Goal: Task Accomplishment & Management: Manage account settings

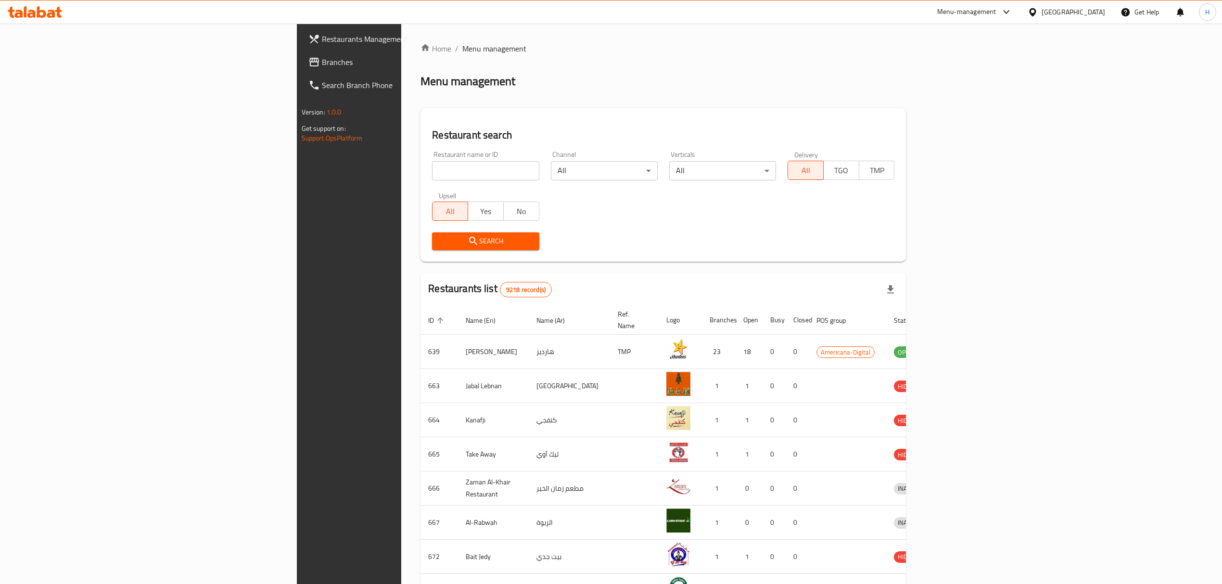
click at [432, 167] on input "search" at bounding box center [485, 170] width 107 height 19
type input "[PERSON_NAME]"
click button "Search" at bounding box center [485, 241] width 107 height 18
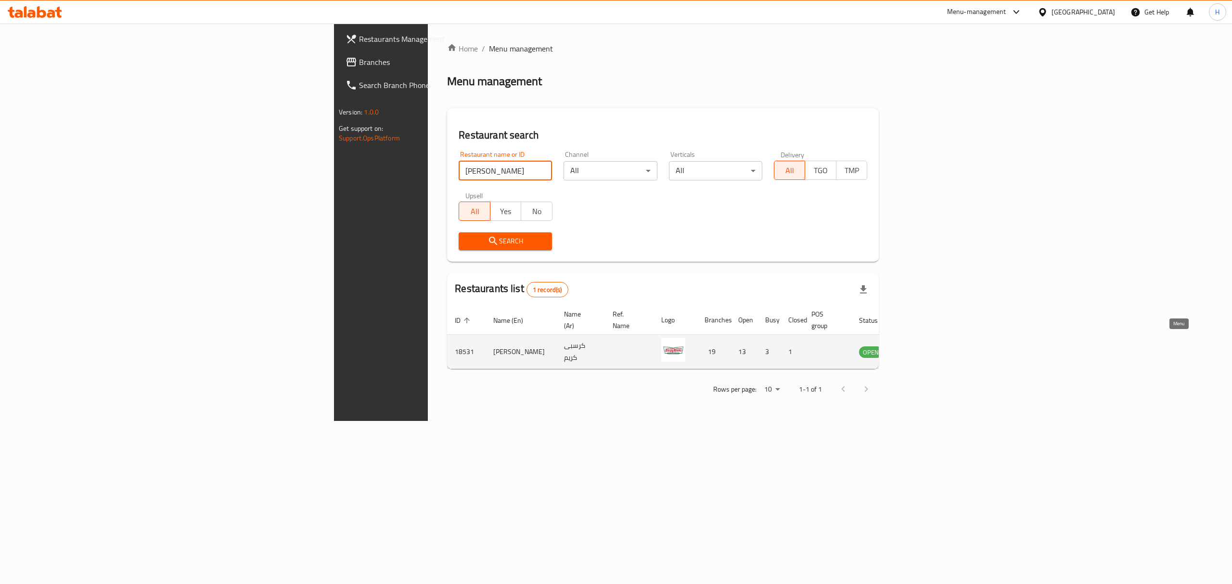
click at [921, 346] on icon "enhanced table" at bounding box center [916, 352] width 12 height 12
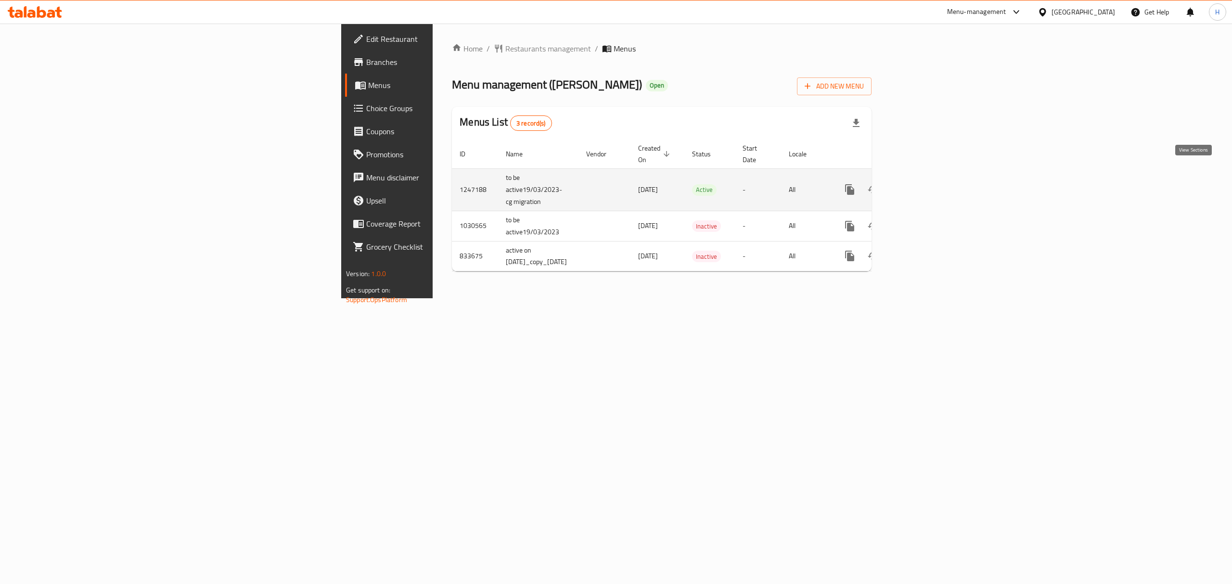
click at [925, 184] on icon "enhanced table" at bounding box center [919, 190] width 12 height 12
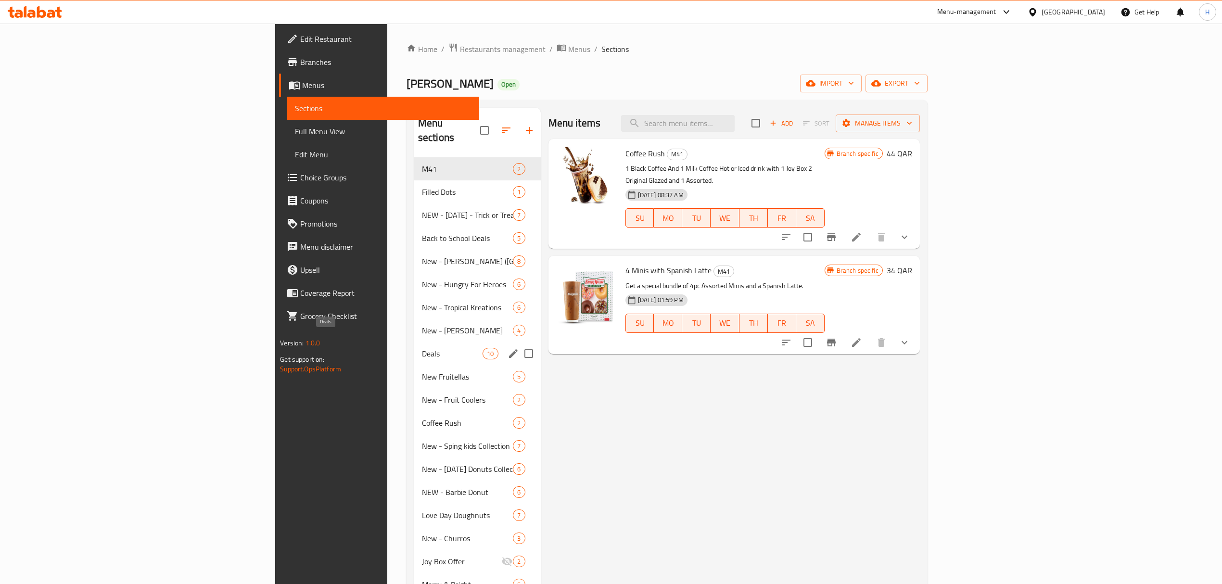
click at [422, 348] on span "Deals" at bounding box center [452, 354] width 61 height 12
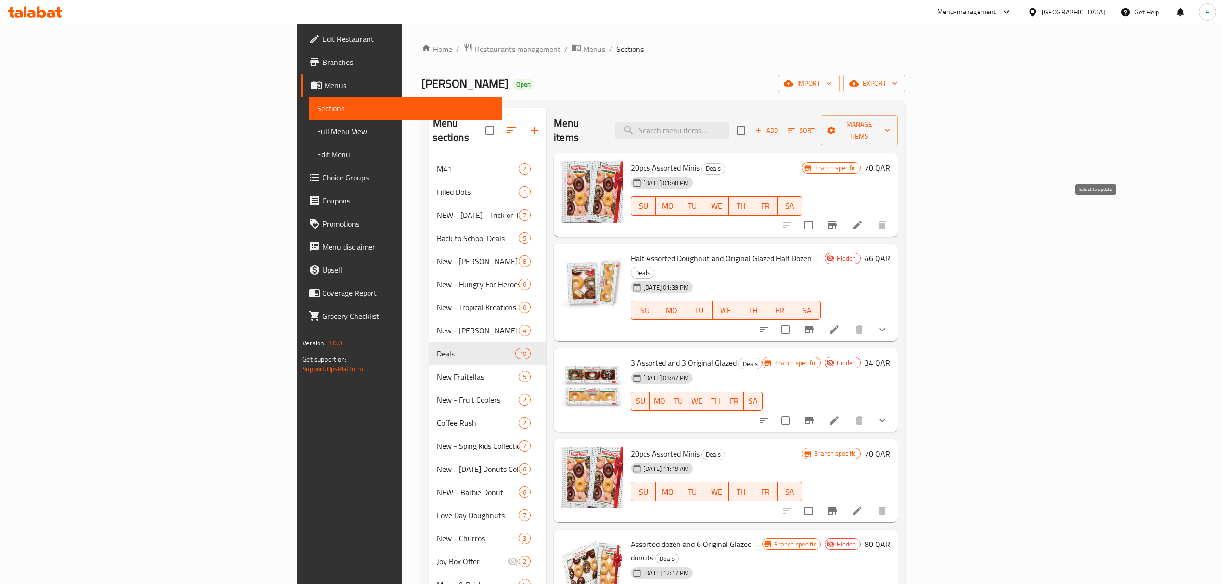
click at [819, 215] on input "checkbox" at bounding box center [809, 225] width 20 height 20
checkbox input "true"
click at [796, 320] on input "checkbox" at bounding box center [786, 330] width 20 height 20
checkbox input "true"
click at [796, 411] on input "checkbox" at bounding box center [786, 421] width 20 height 20
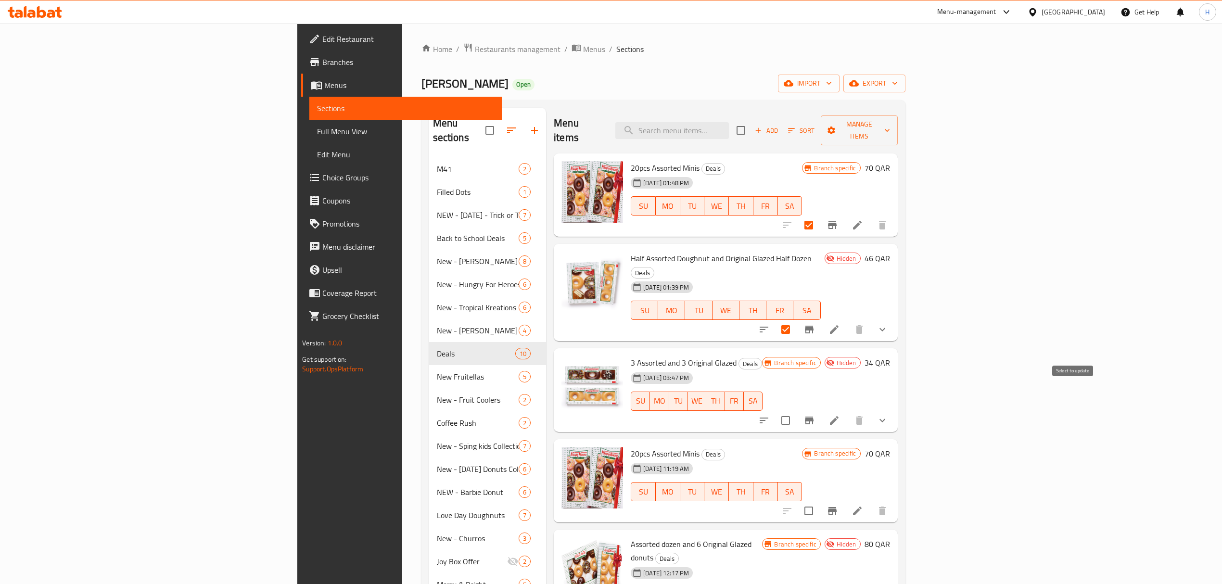
checkbox input "true"
click at [890, 127] on span "Manage items" at bounding box center [860, 130] width 62 height 24
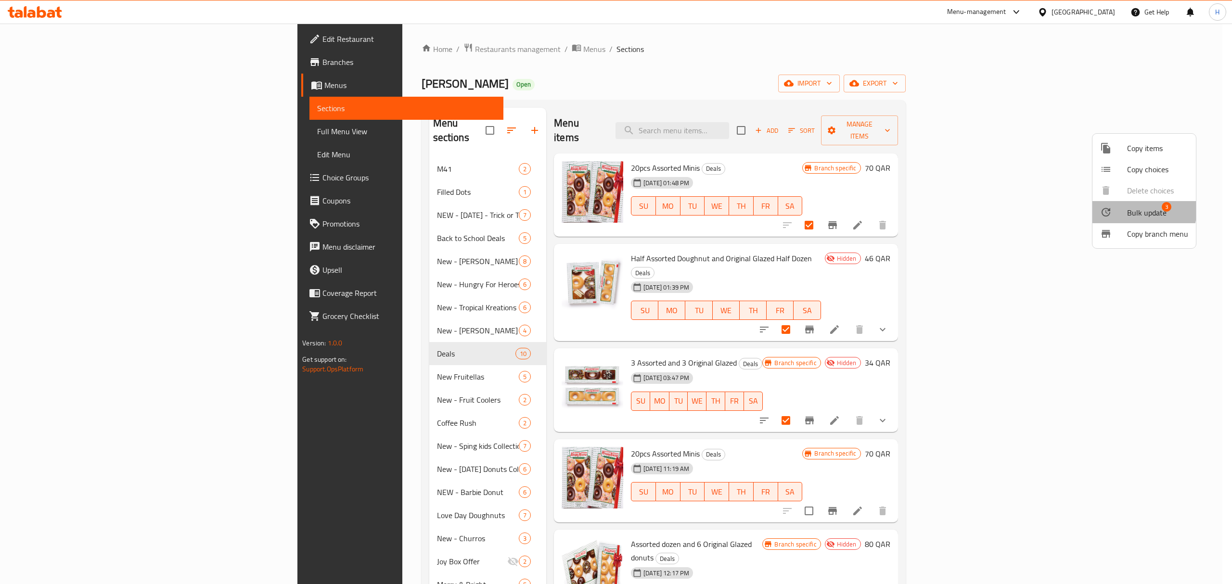
click at [1130, 209] on span "Bulk update" at bounding box center [1146, 213] width 39 height 12
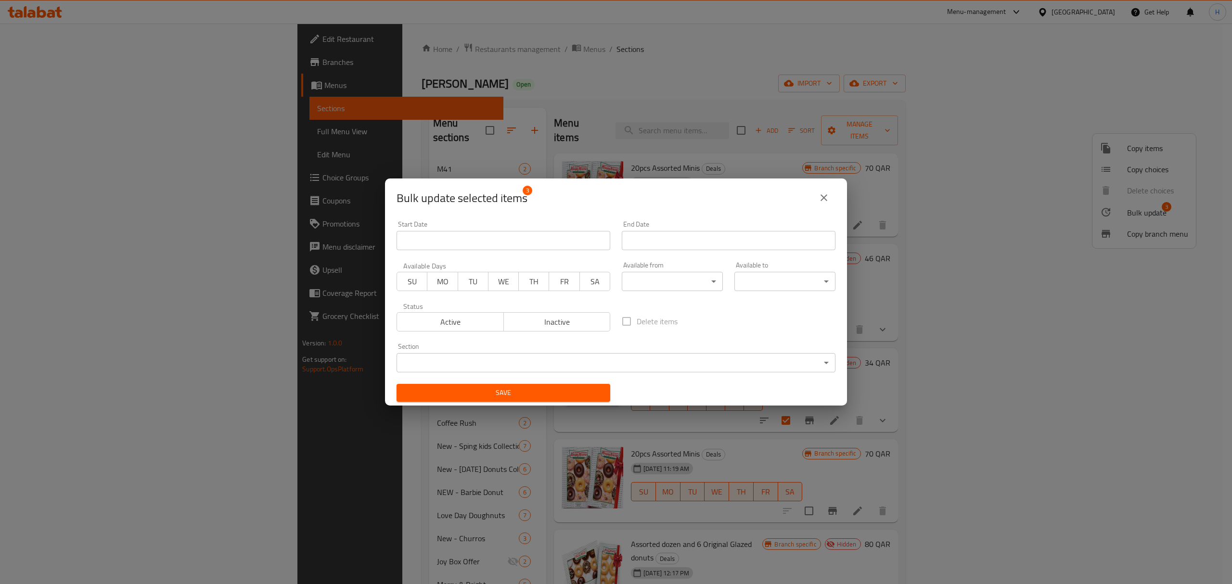
click at [467, 328] on span "Active" at bounding box center [450, 322] width 99 height 14
click at [484, 389] on span "Save" at bounding box center [503, 393] width 198 height 12
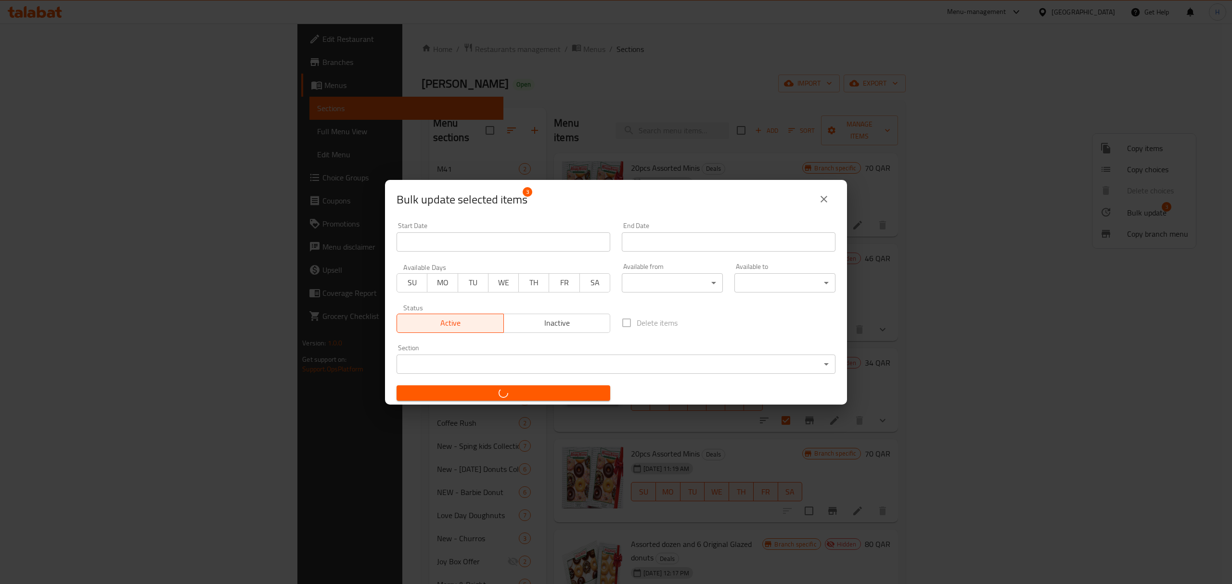
checkbox input "false"
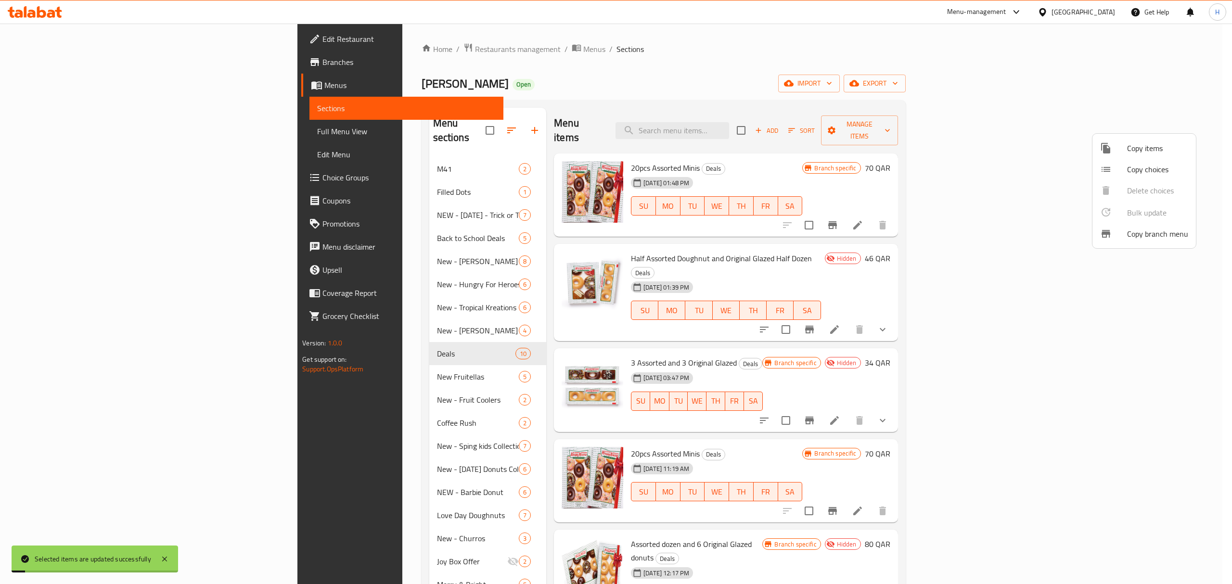
click at [910, 102] on div at bounding box center [616, 292] width 1232 height 584
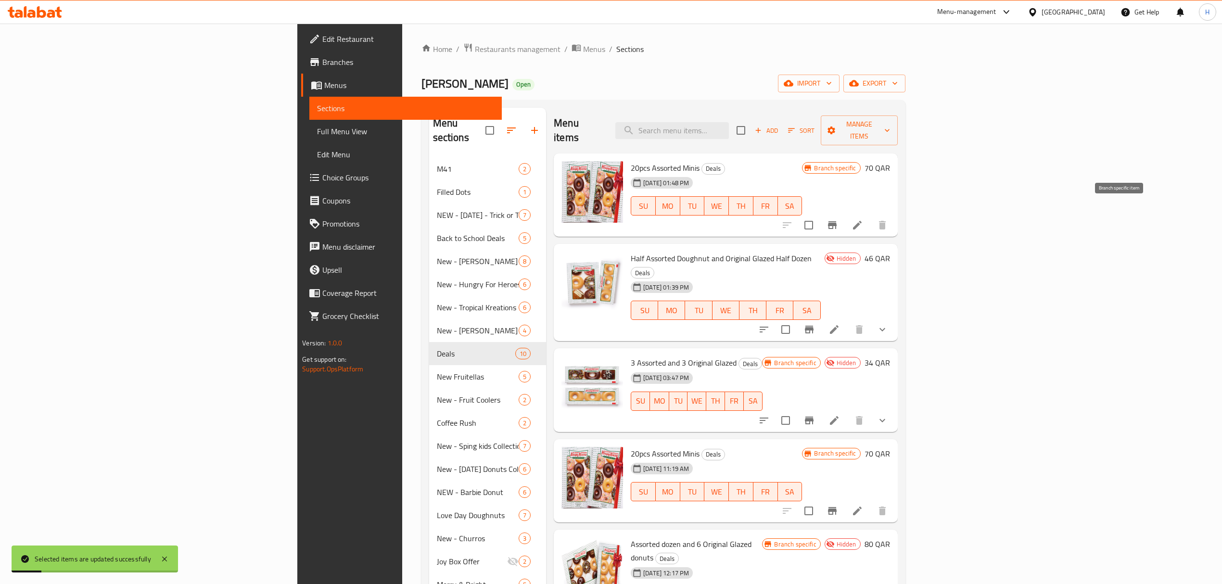
click at [838, 219] on icon "Branch-specific-item" at bounding box center [833, 225] width 12 height 12
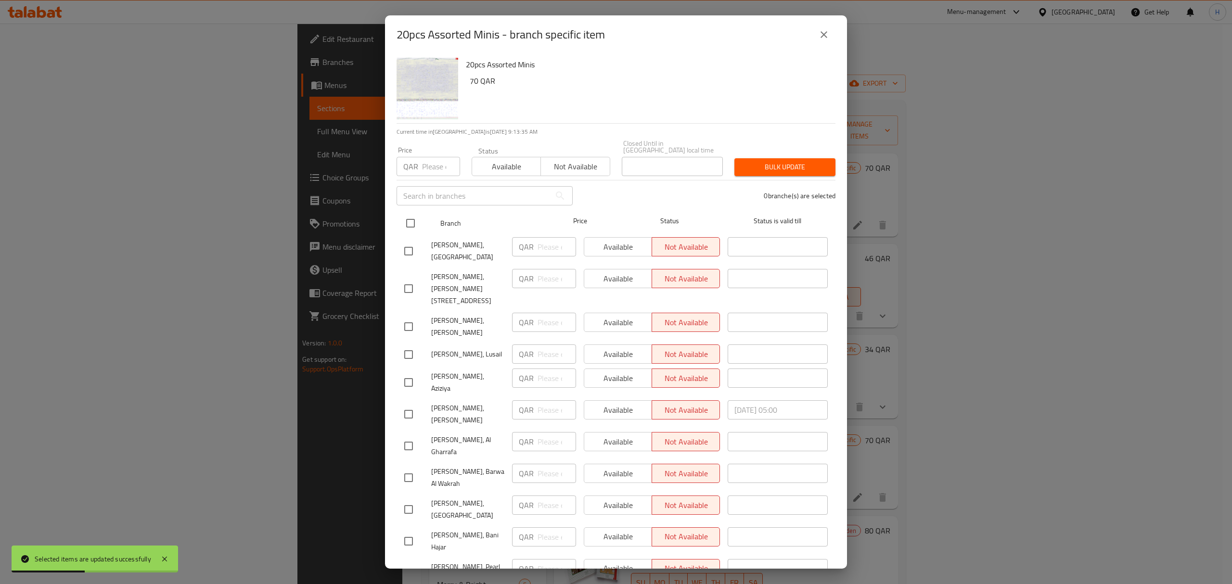
click at [410, 220] on input "checkbox" at bounding box center [410, 223] width 20 height 20
checkbox input "true"
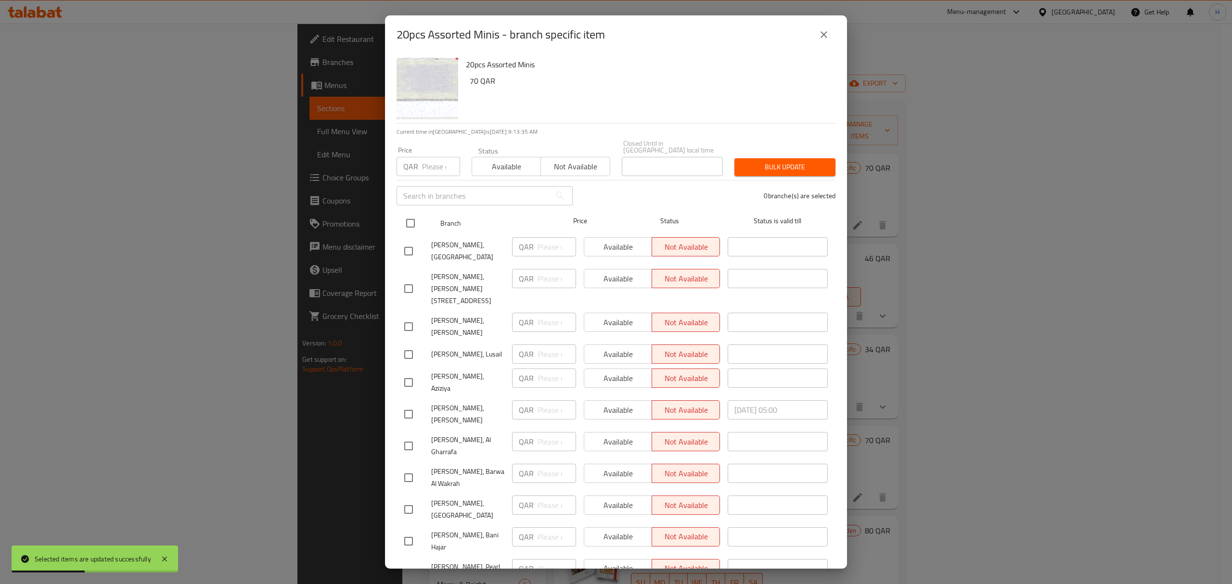
checkbox input "true"
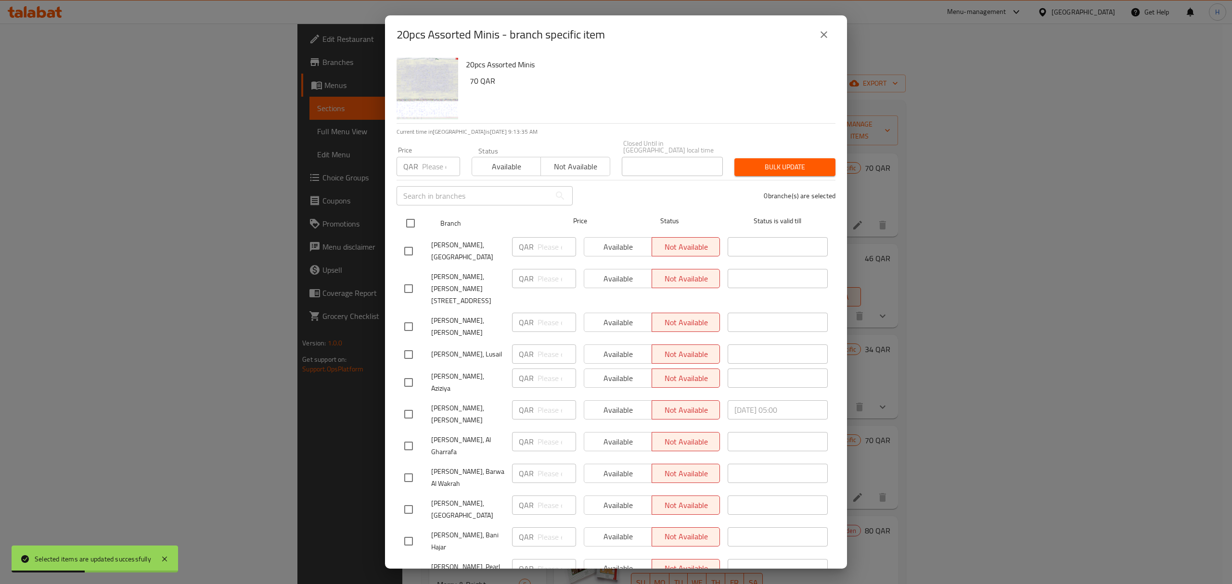
checkbox input "true"
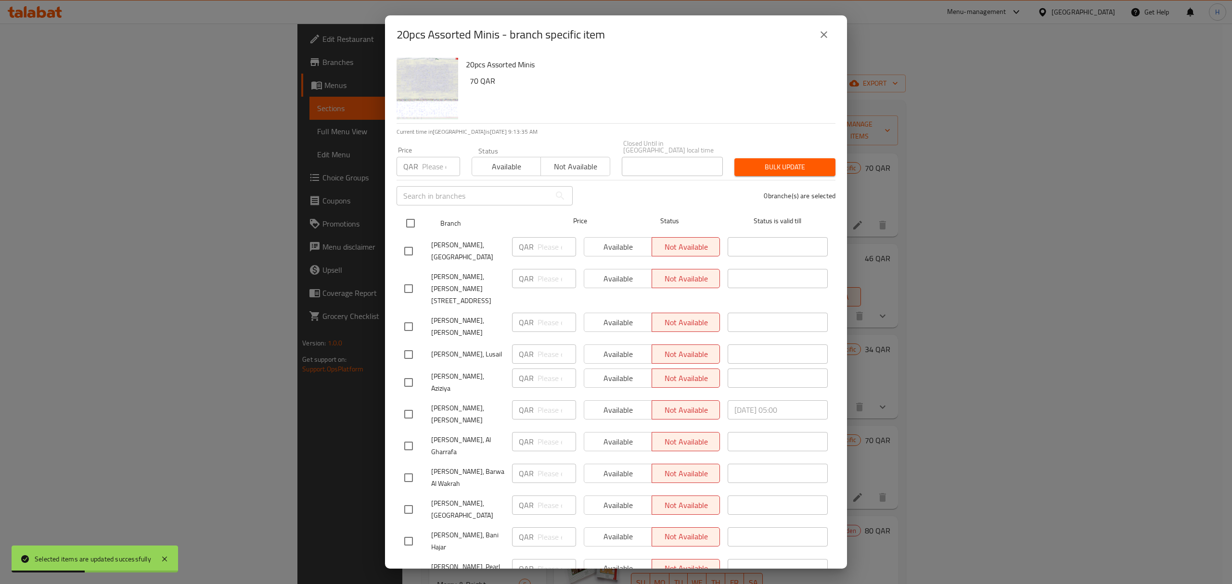
checkbox input "true"
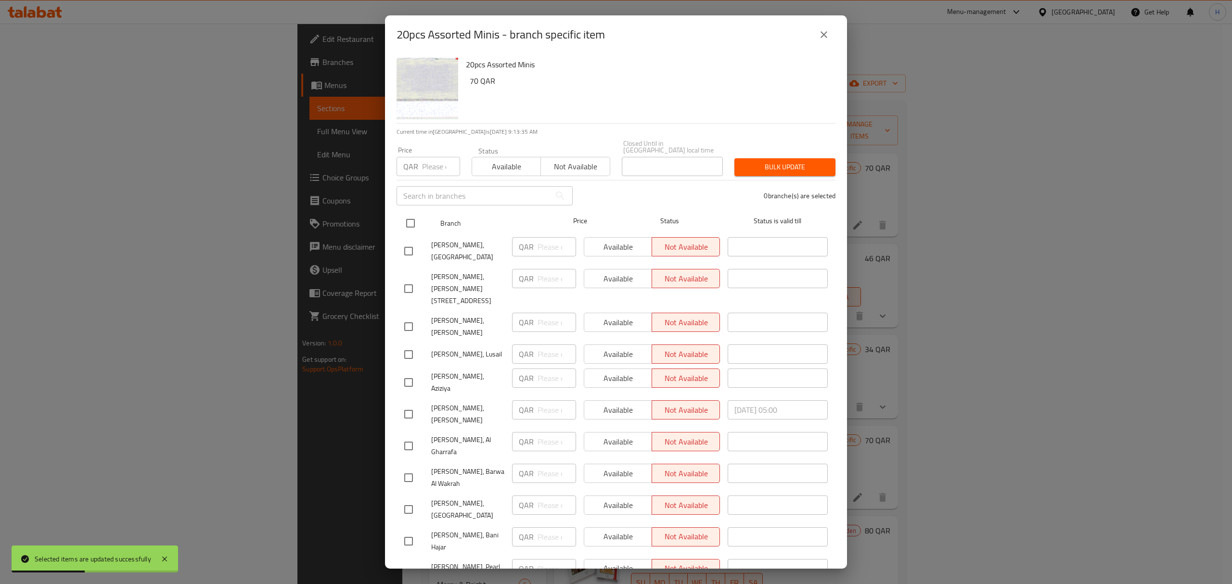
checkbox input "true"
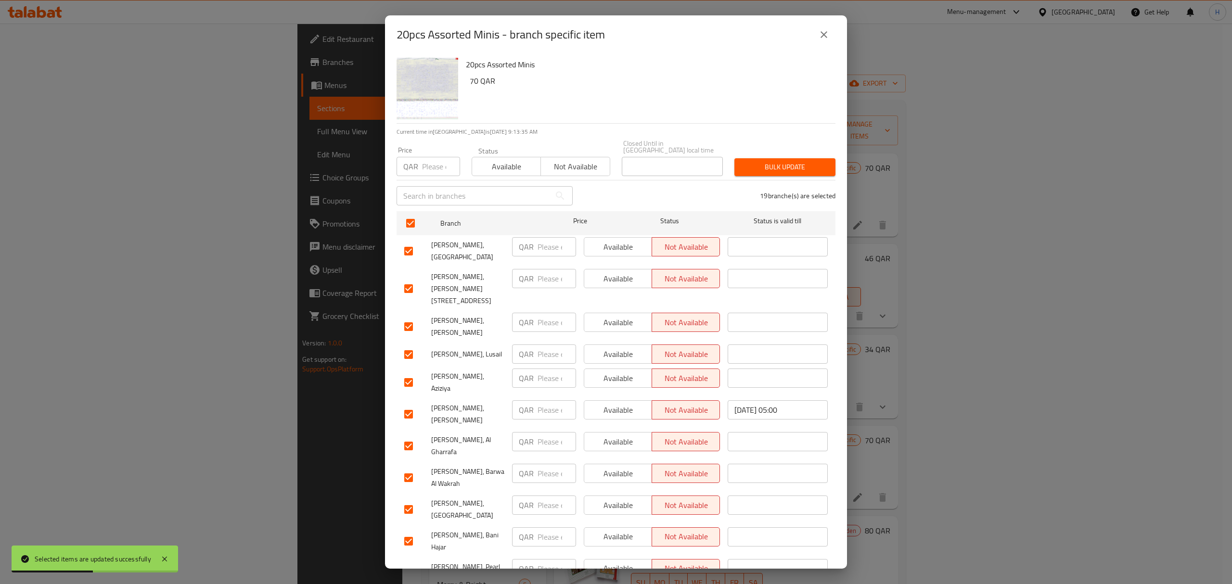
click at [489, 163] on span "Available" at bounding box center [506, 167] width 61 height 14
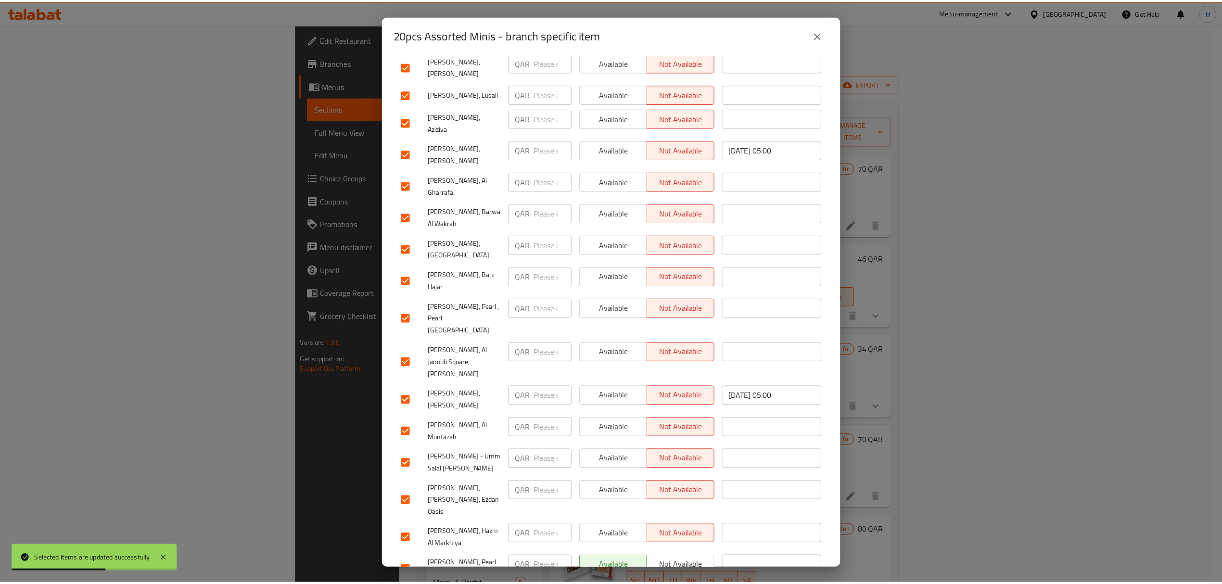
scroll to position [281, 0]
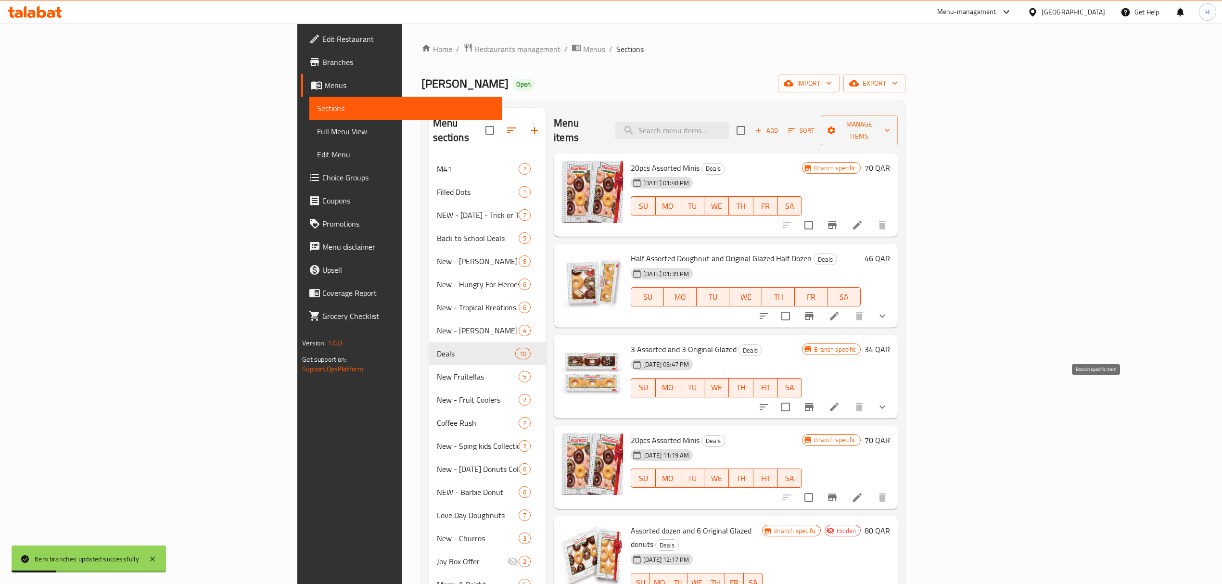
click at [814, 403] on icon "Branch-specific-item" at bounding box center [809, 407] width 9 height 8
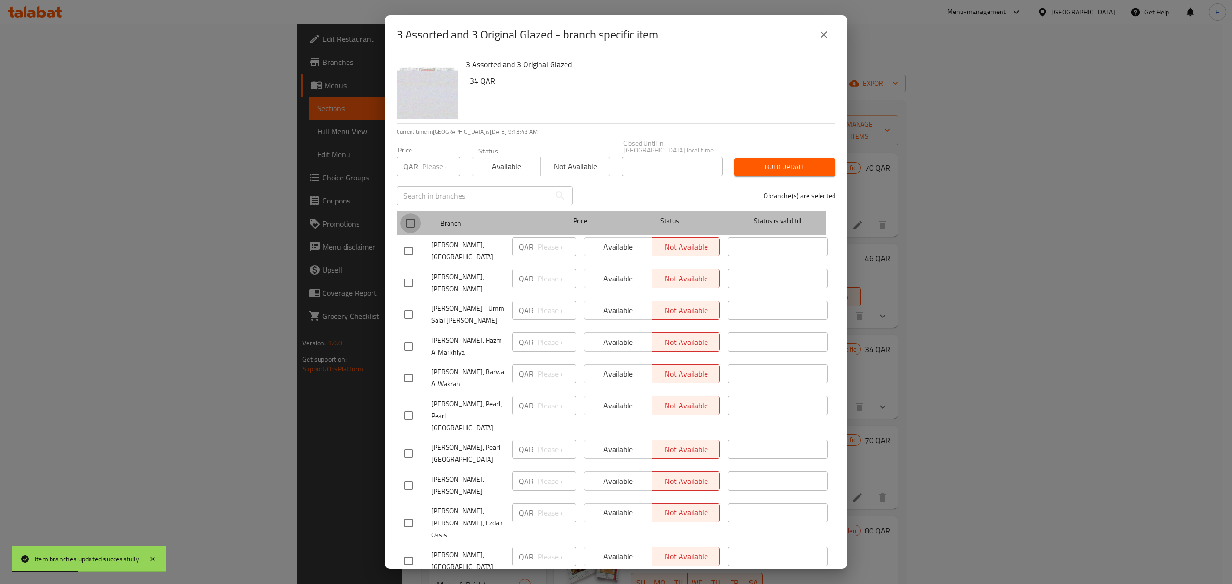
click at [401, 218] on input "checkbox" at bounding box center [410, 223] width 20 height 20
checkbox input "true"
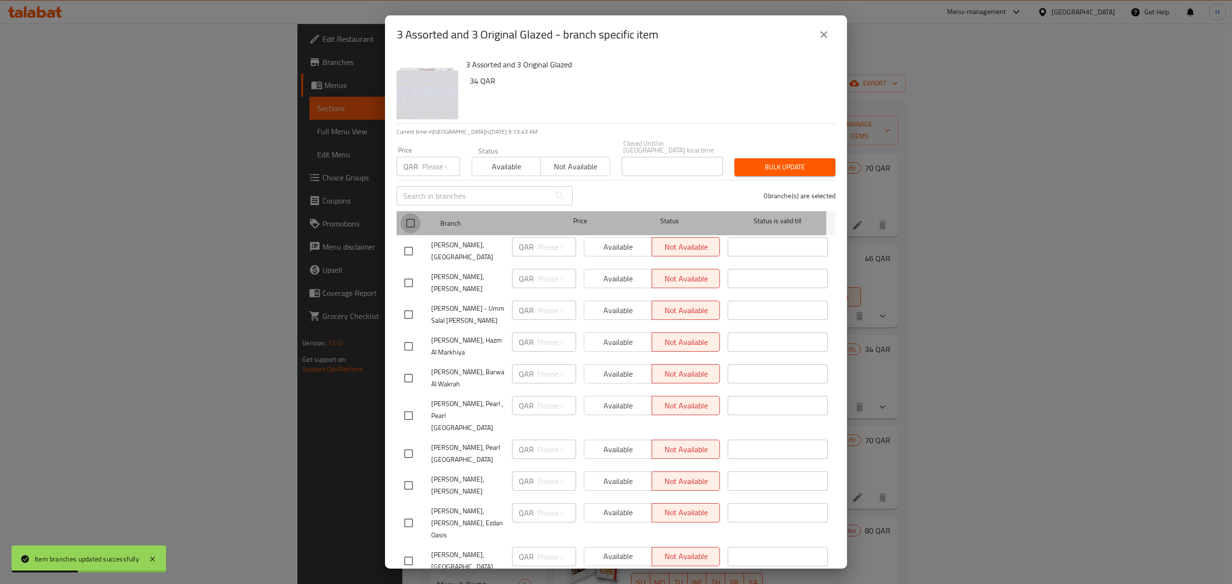
checkbox input "true"
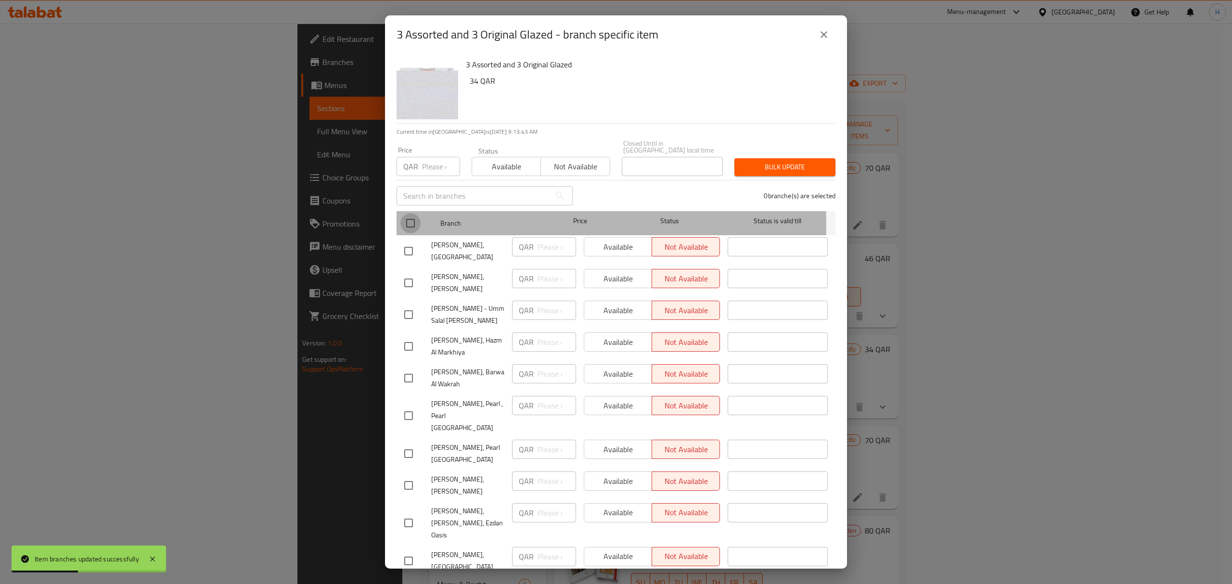
checkbox input "true"
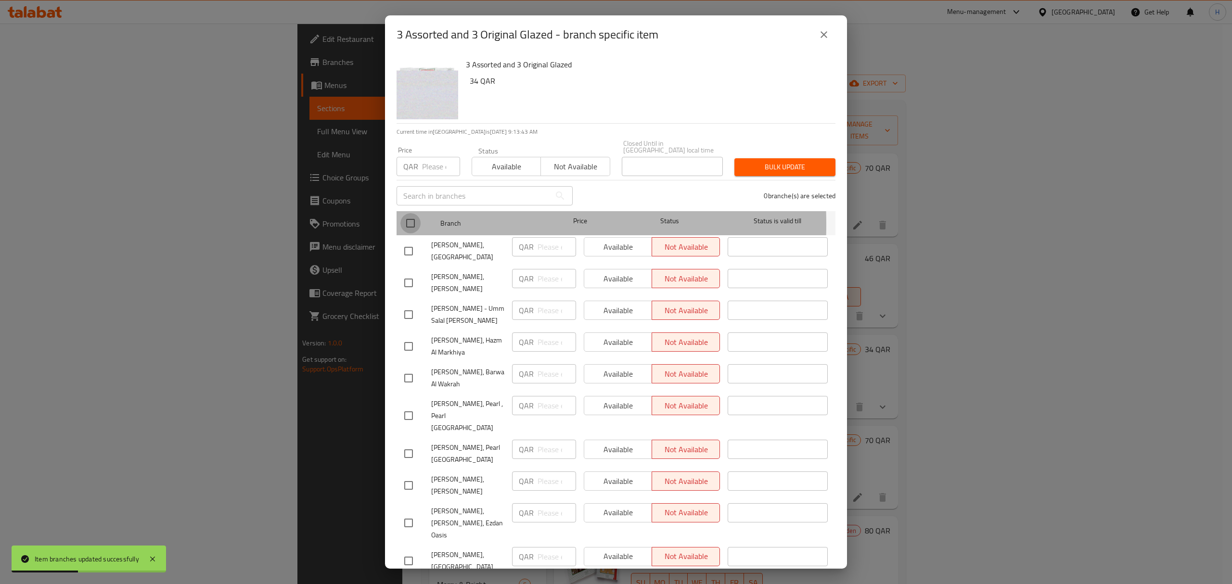
checkbox input "true"
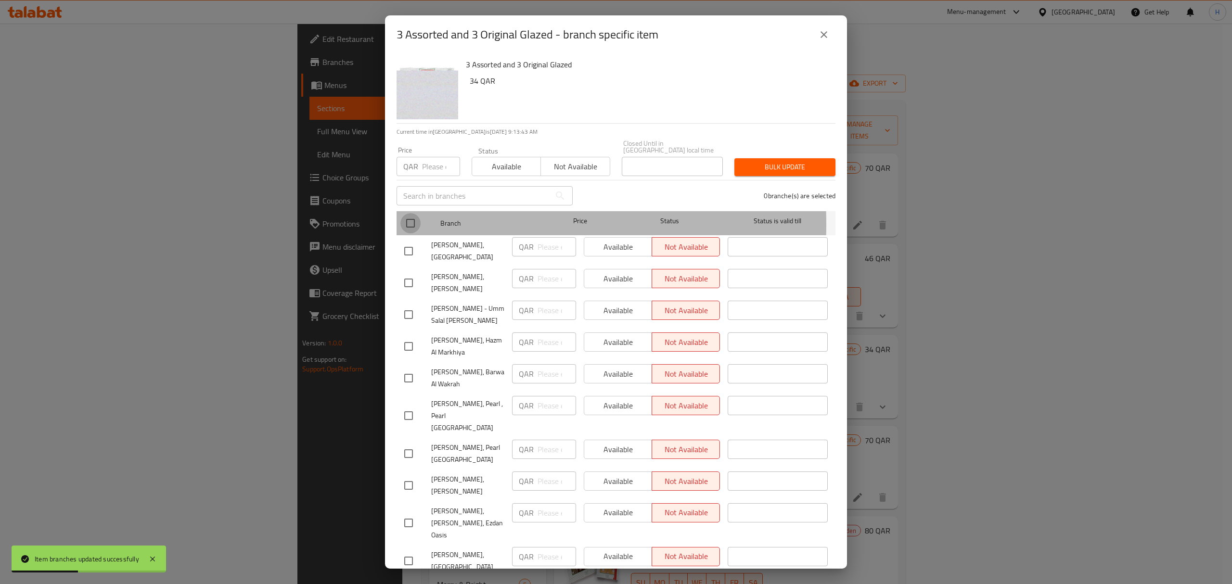
checkbox input "true"
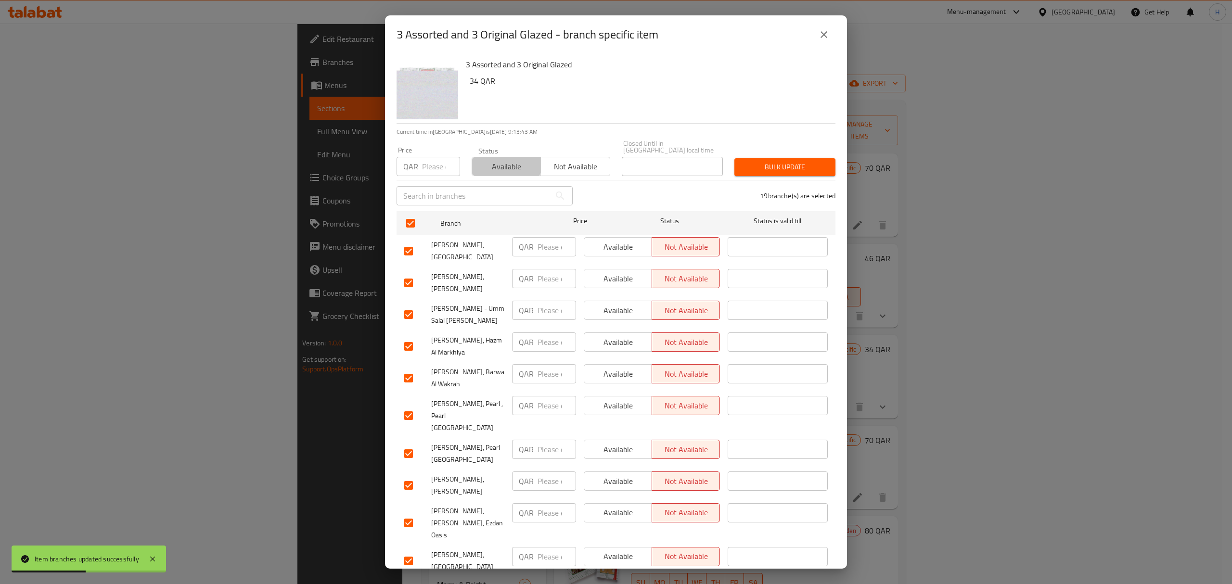
click at [496, 160] on span "Available" at bounding box center [506, 167] width 61 height 14
click at [753, 161] on span "Bulk update" at bounding box center [785, 167] width 86 height 12
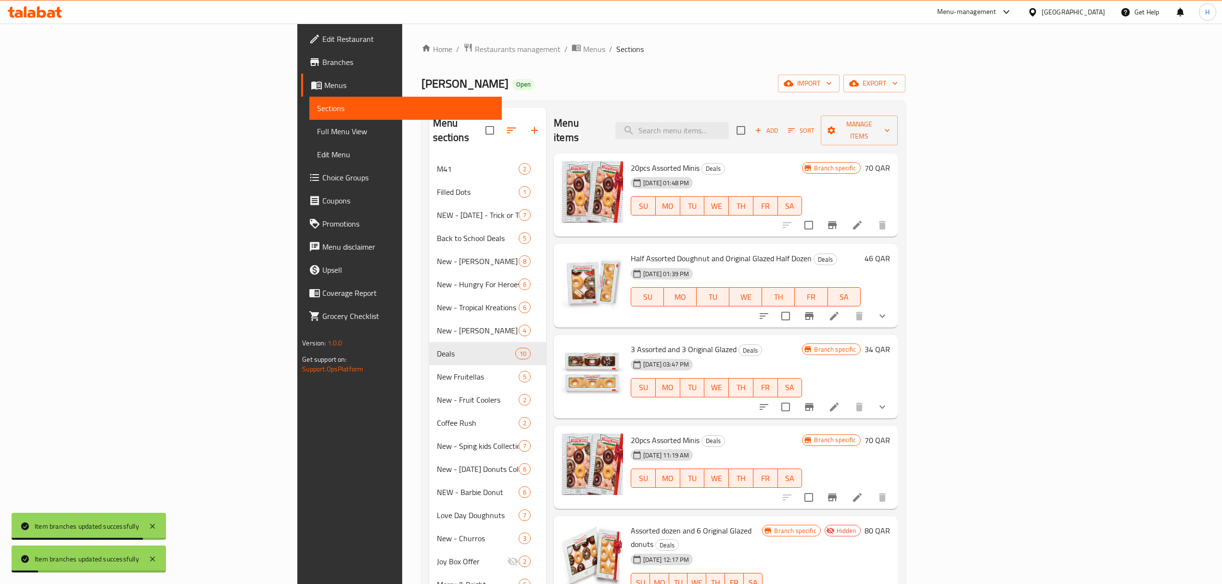
click at [814, 403] on icon "Branch-specific-item" at bounding box center [809, 407] width 9 height 8
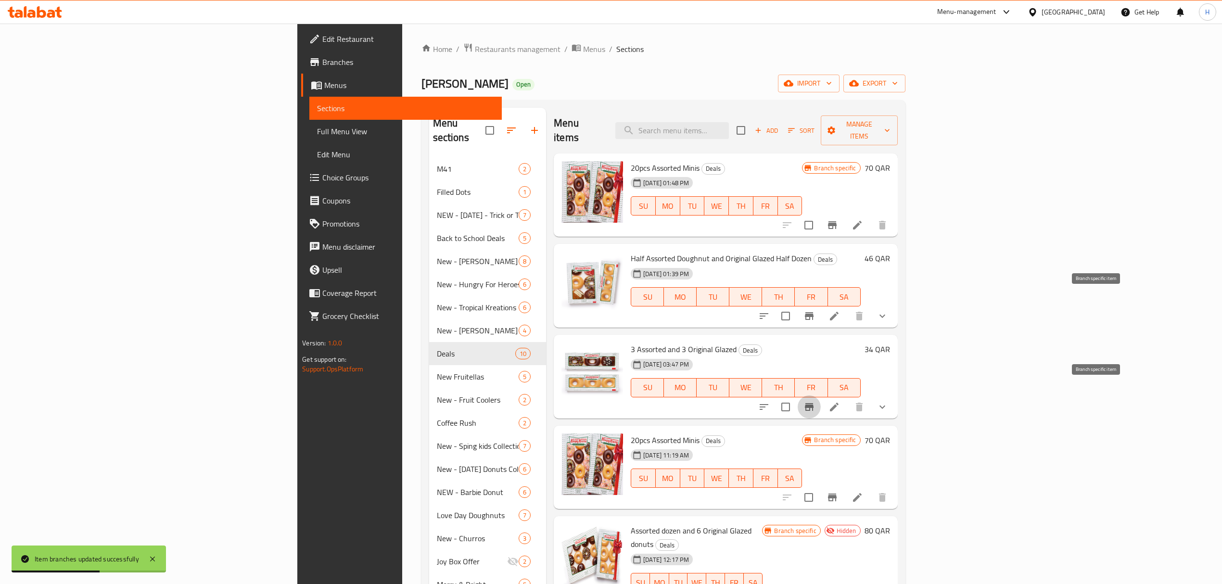
click at [821, 305] on button "Branch-specific-item" at bounding box center [809, 316] width 23 height 23
click at [844, 214] on button "Branch-specific-item" at bounding box center [832, 225] width 23 height 23
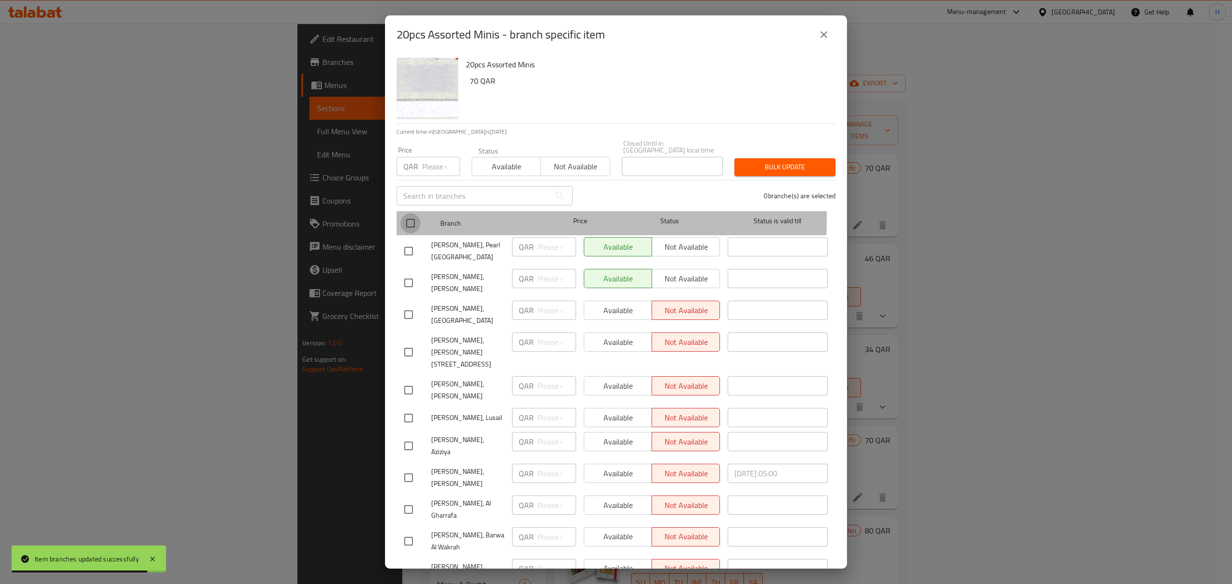
click at [409, 213] on input "checkbox" at bounding box center [410, 223] width 20 height 20
checkbox input "true"
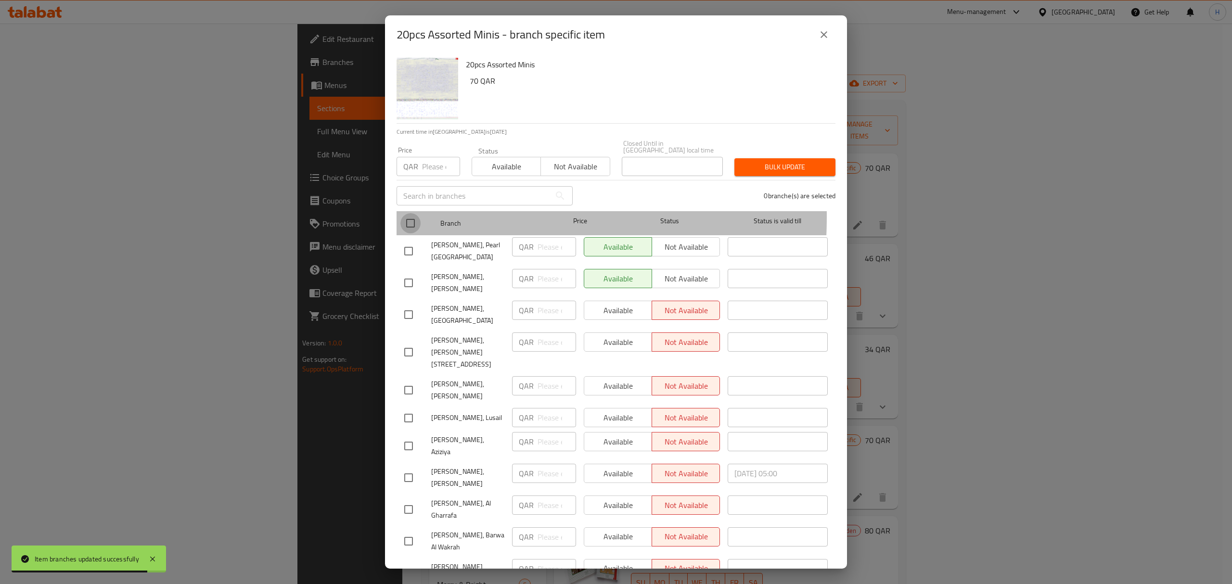
checkbox input "true"
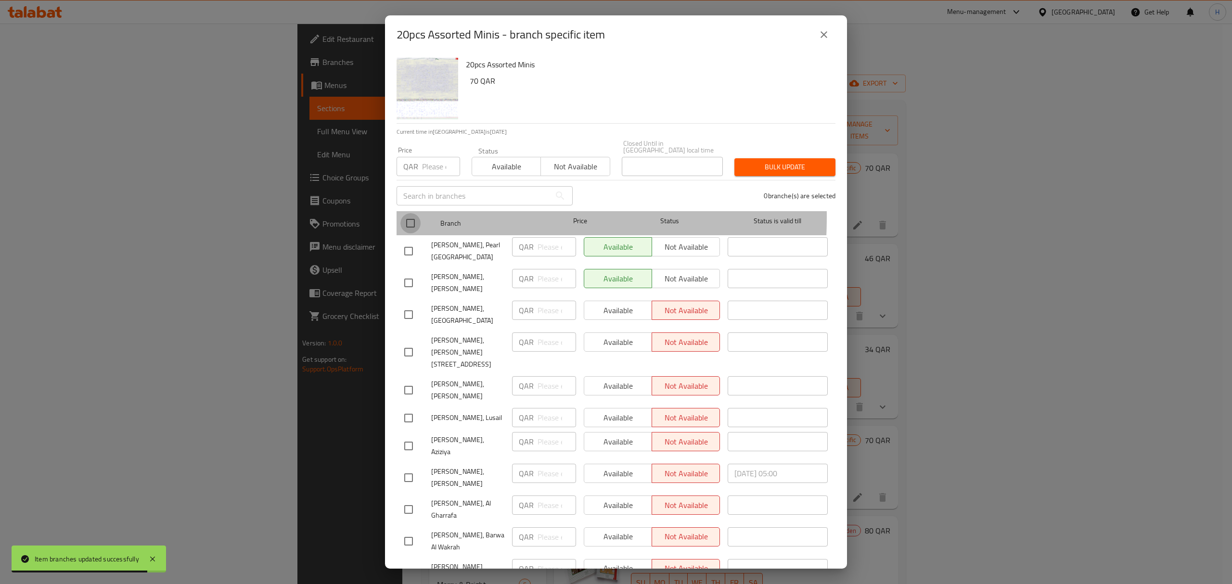
checkbox input "true"
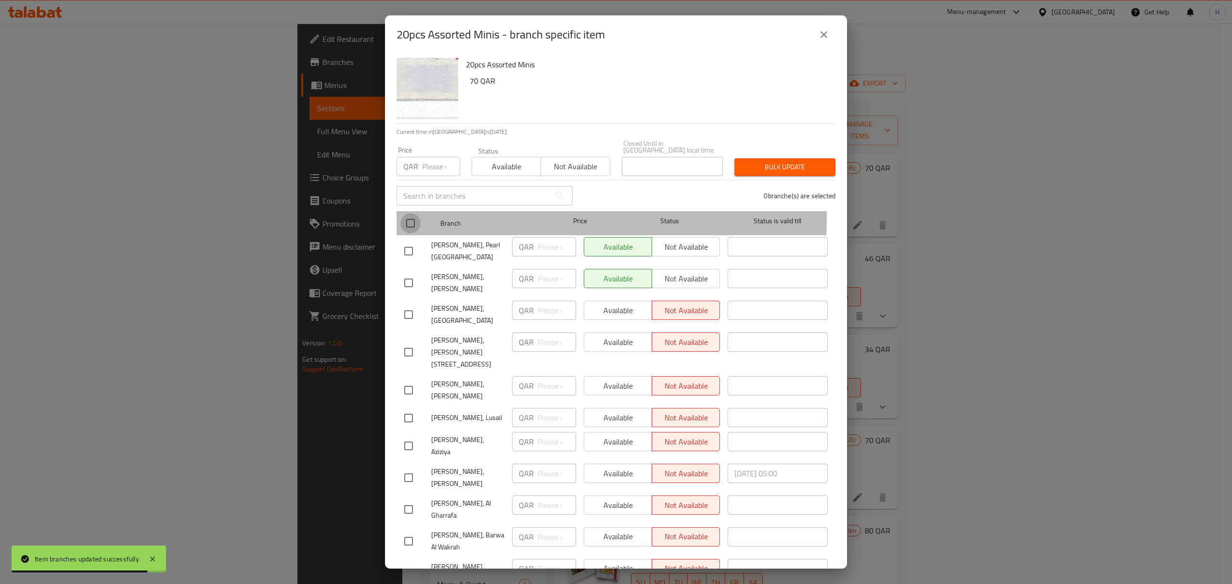
checkbox input "true"
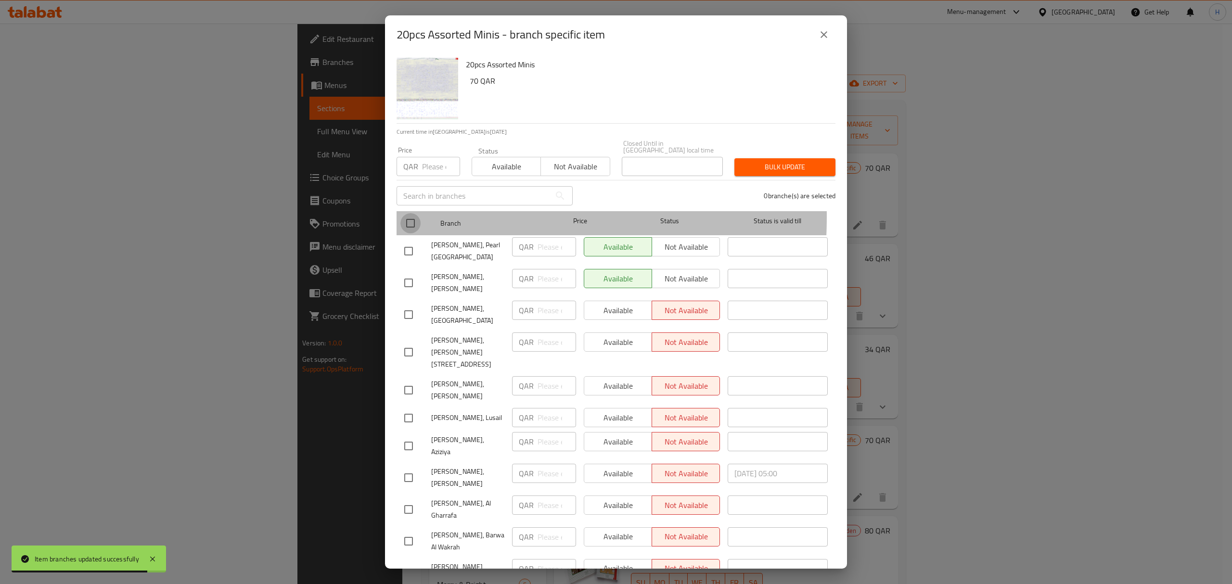
checkbox input "true"
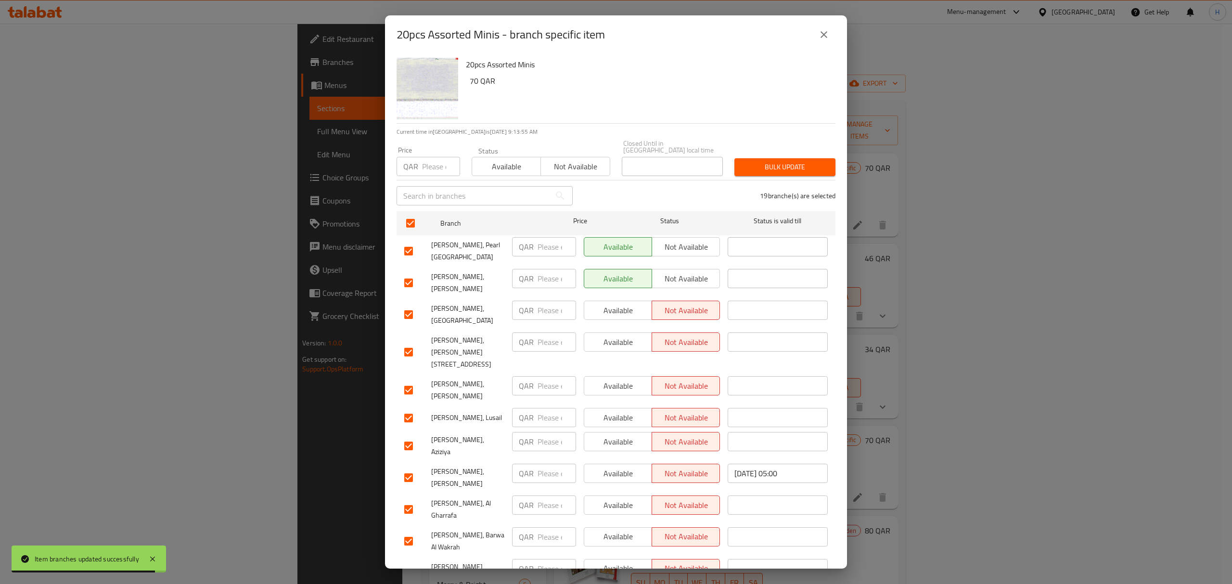
click at [493, 167] on button "Available" at bounding box center [506, 166] width 69 height 19
click at [757, 161] on span "Bulk update" at bounding box center [785, 167] width 86 height 12
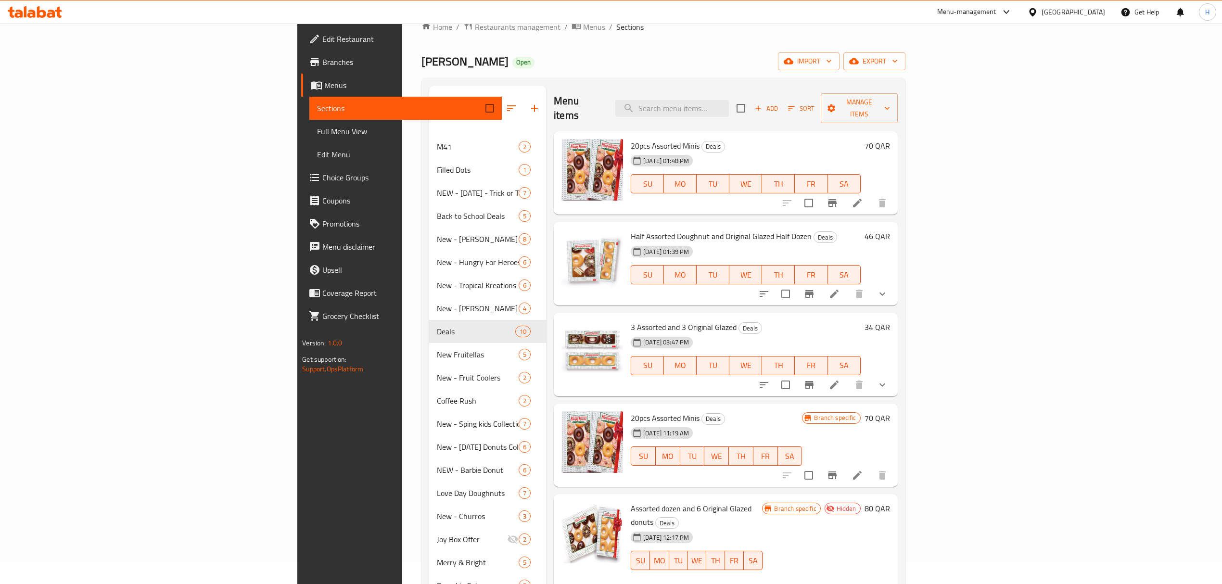
scroll to position [0, 0]
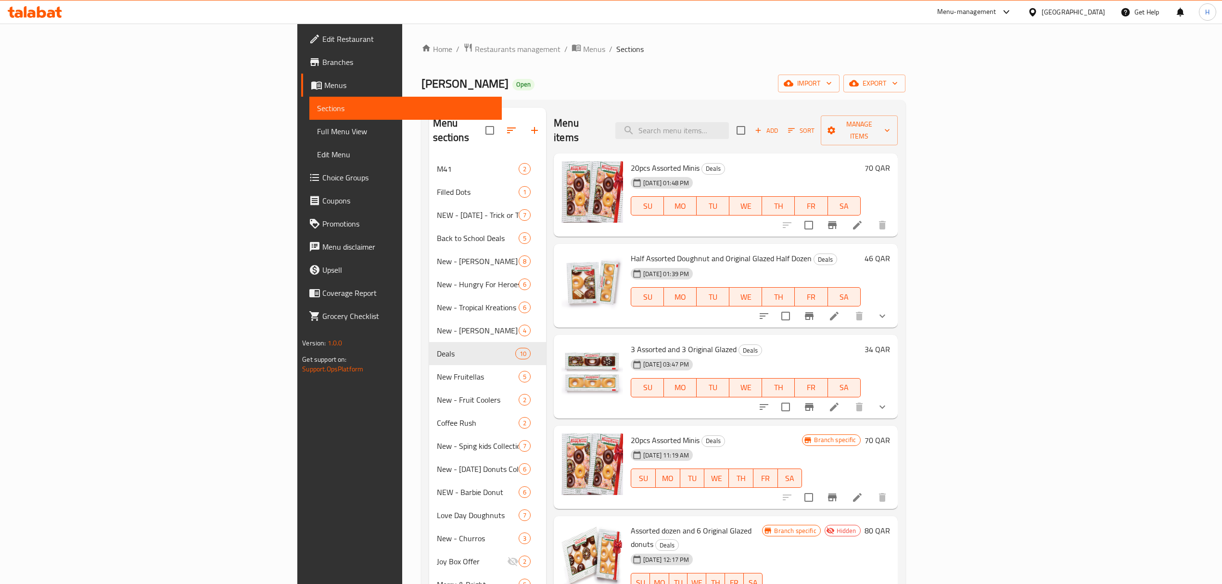
click at [997, 13] on div "Menu-management" at bounding box center [966, 12] width 59 height 12
click at [967, 161] on div "Restaurant-Management" at bounding box center [961, 151] width 91 height 22
